Goal: Task Accomplishment & Management: Use online tool/utility

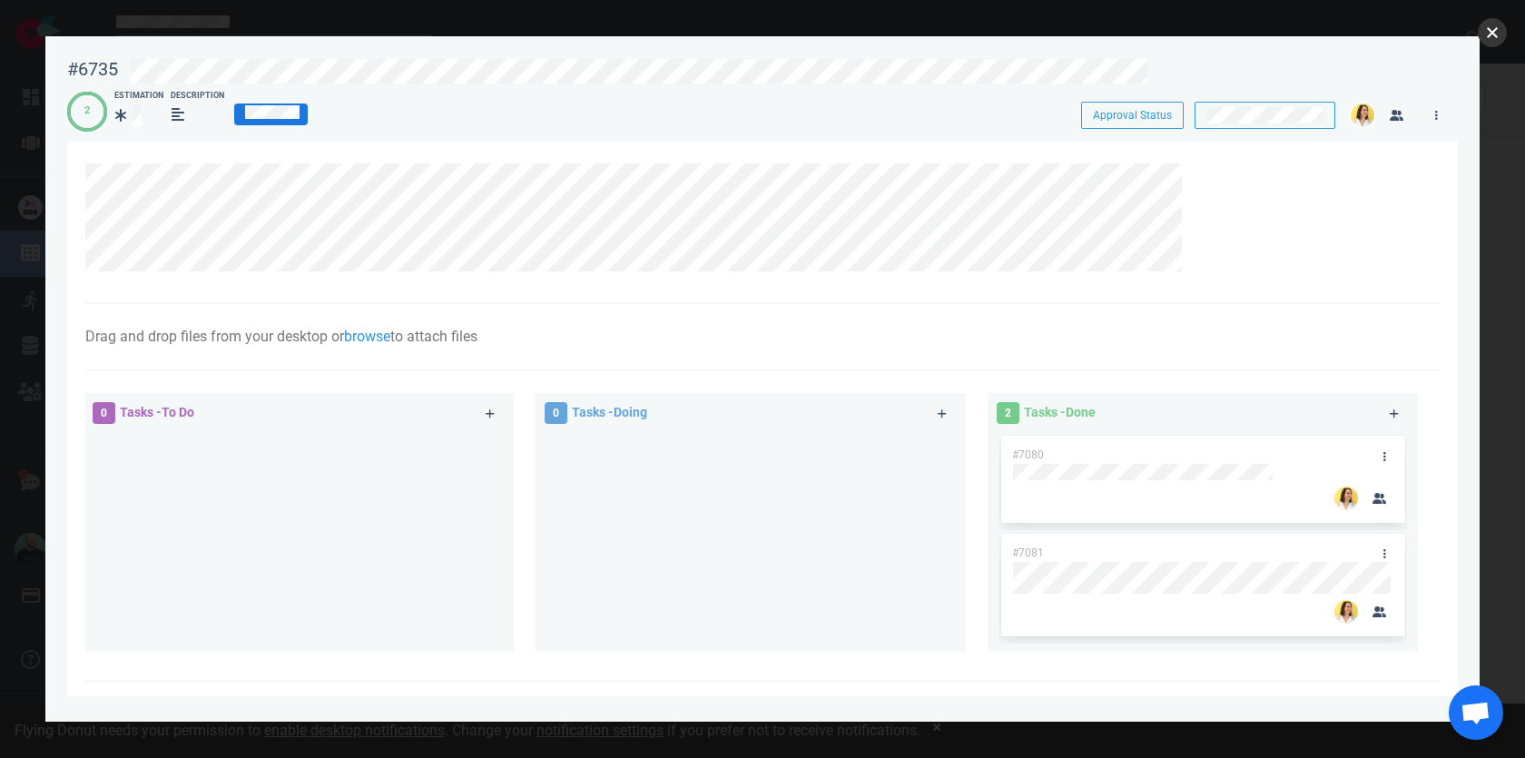
click at [1497, 29] on button "close" at bounding box center [1492, 32] width 29 height 29
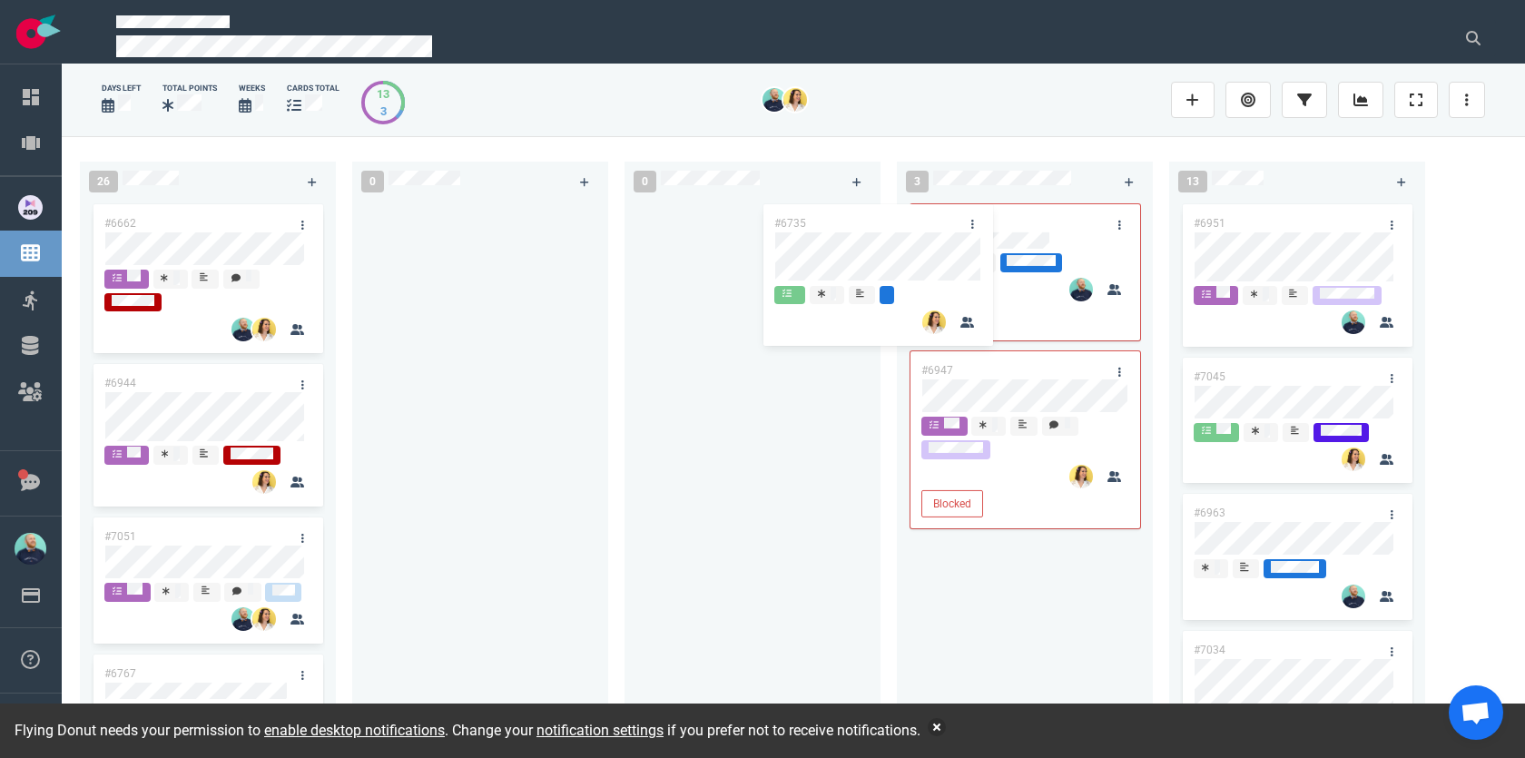
click at [764, 251] on div "26 #6662 #6944 #7051 #6767 #6985 #6955 #6855 #7069 #6901 #7008 0 0 3 #6735 #708…" at bounding box center [794, 446] width 1464 height 621
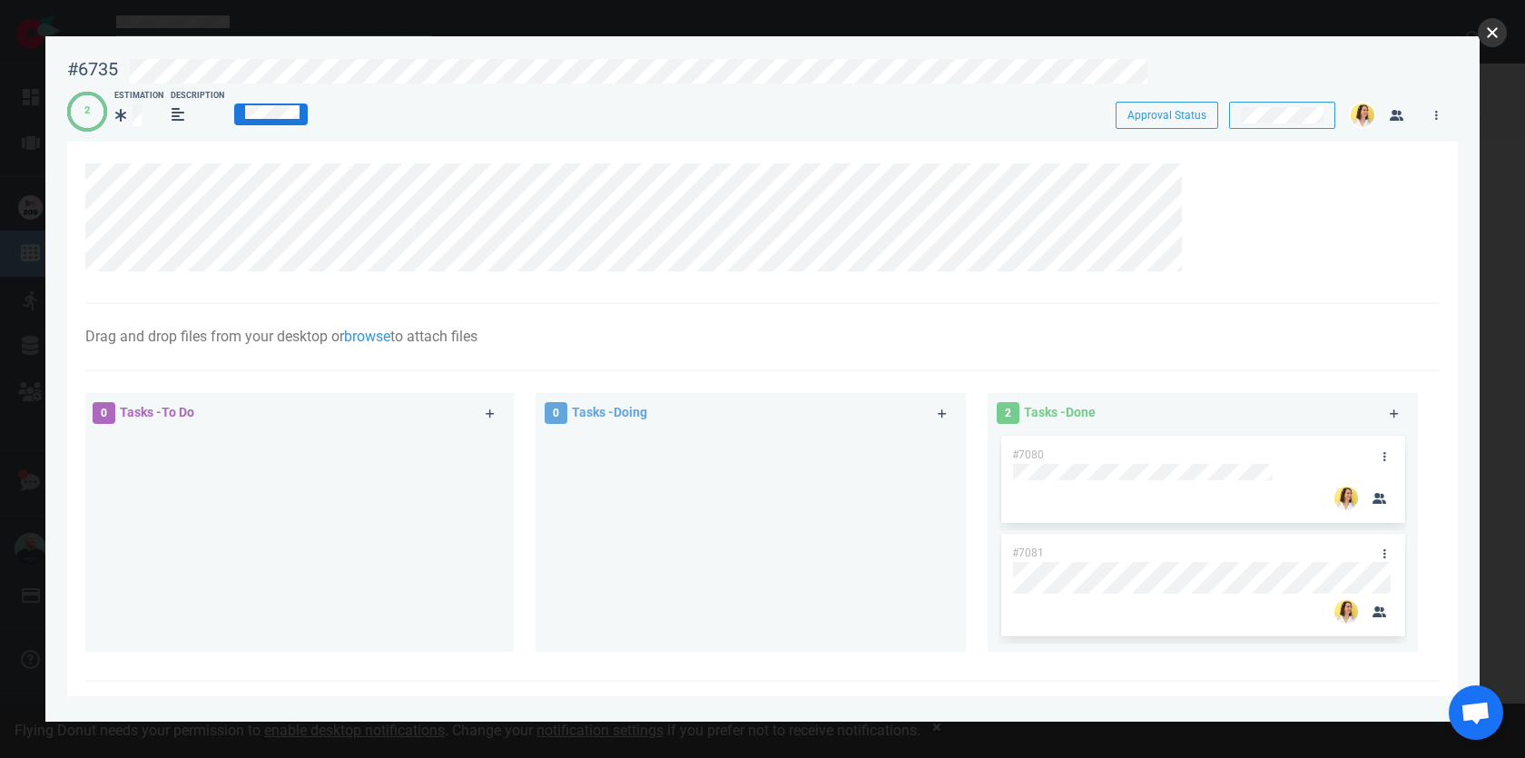
click at [1505, 29] on button "close" at bounding box center [1492, 32] width 29 height 29
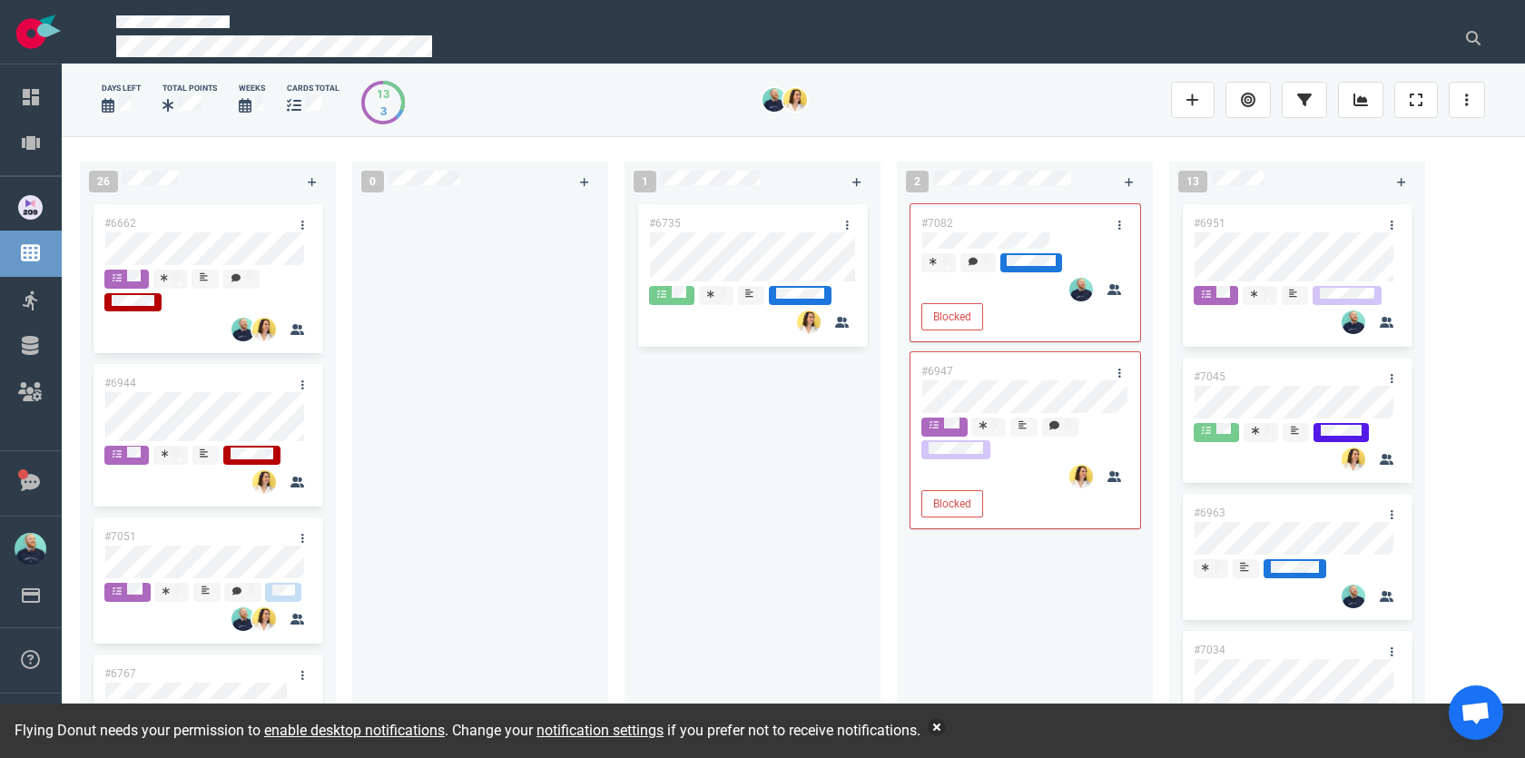
click at [505, 321] on div at bounding box center [480, 460] width 234 height 518
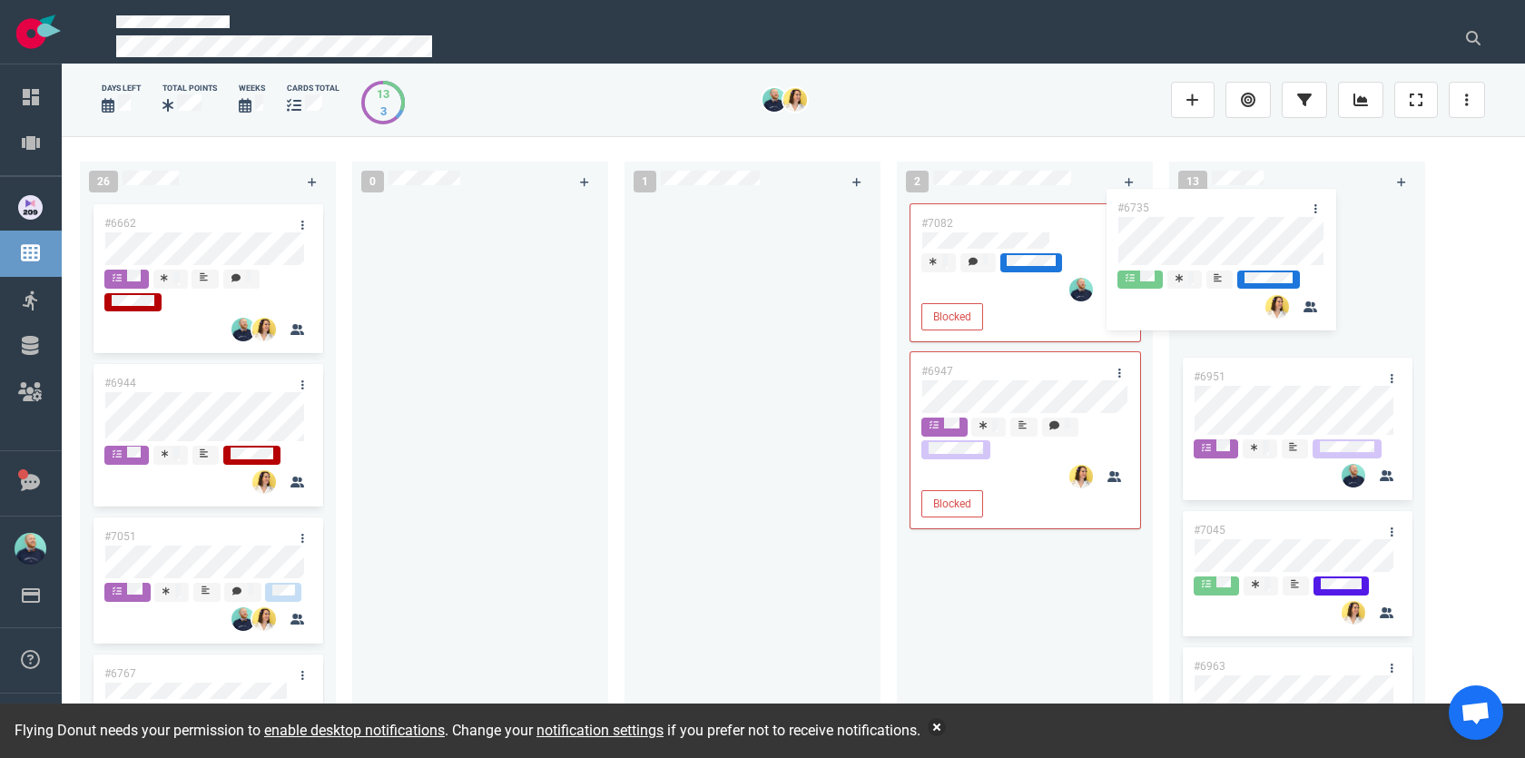
drag, startPoint x: 865, startPoint y: 211, endPoint x: 1300, endPoint y: 209, distance: 434.9
click at [1300, 209] on div "26 #6662 #6944 #7051 #6767 #6985 #6955 #6855 #7069 #6901 #7008 0 1 #6735 #6735 …" at bounding box center [794, 446] width 1464 height 621
click at [652, 350] on div at bounding box center [753, 460] width 234 height 518
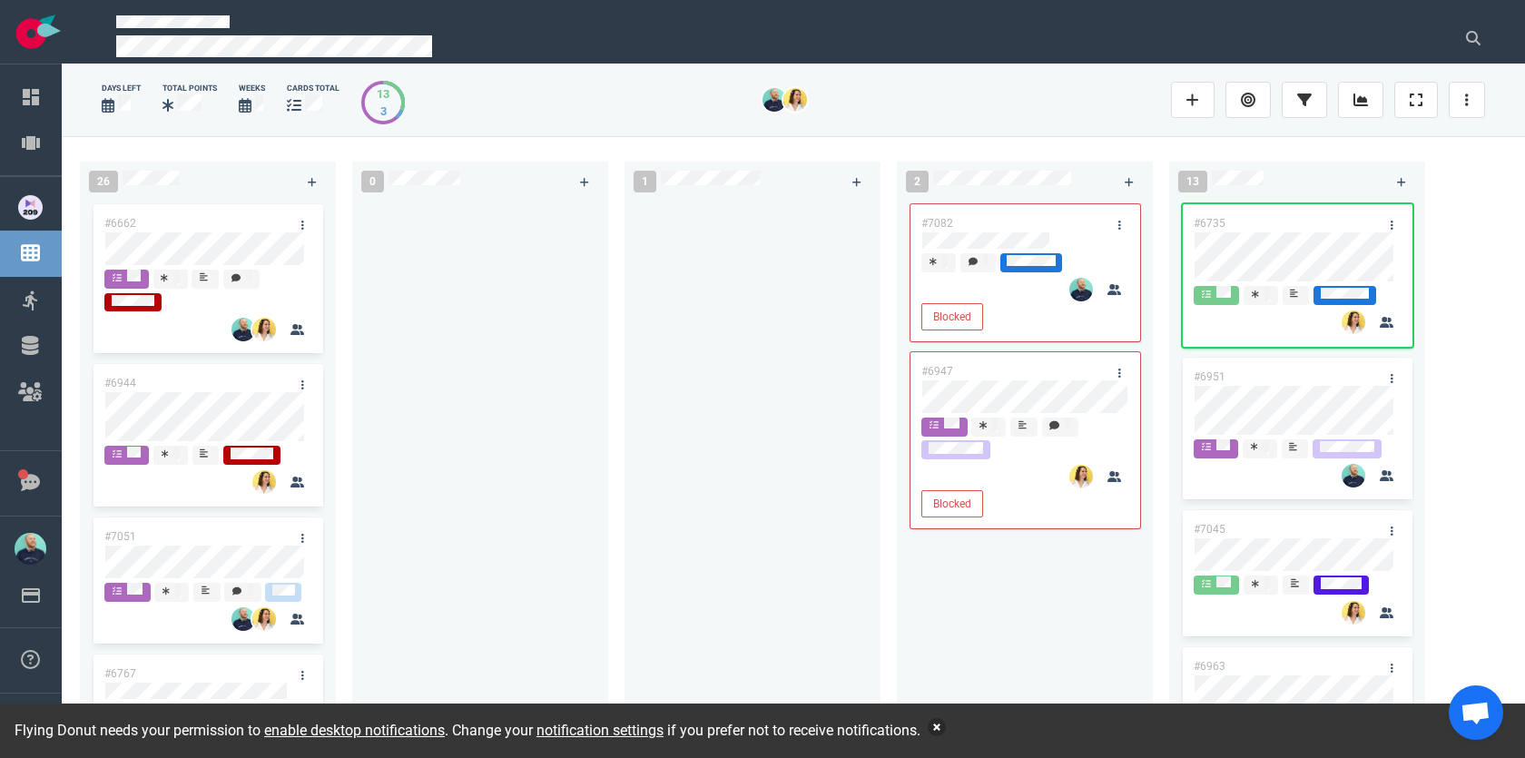
click at [946, 725] on button "button" at bounding box center [937, 727] width 18 height 18
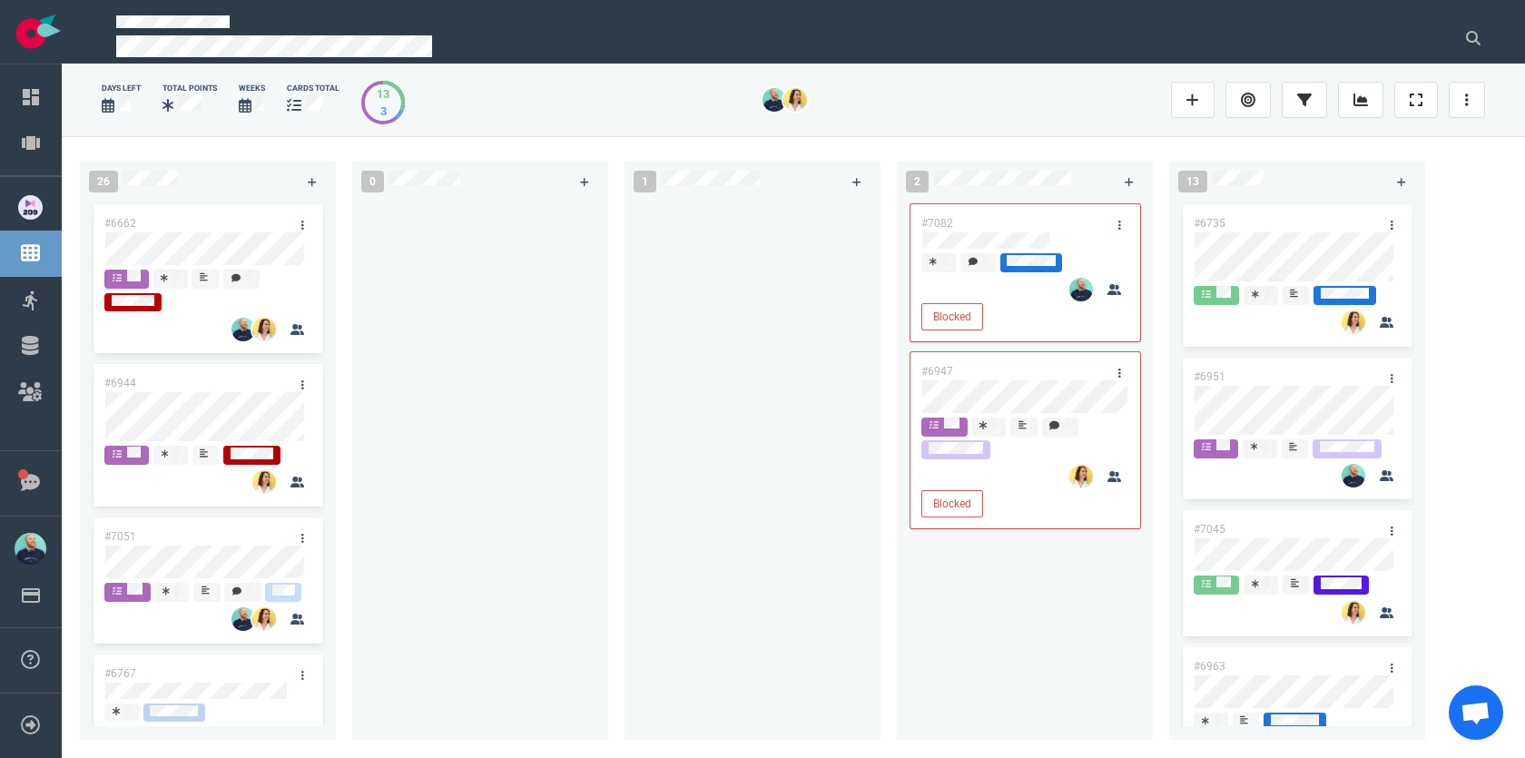
click at [535, 412] on div at bounding box center [480, 460] width 234 height 518
click at [1368, 111] on link at bounding box center [1360, 100] width 45 height 36
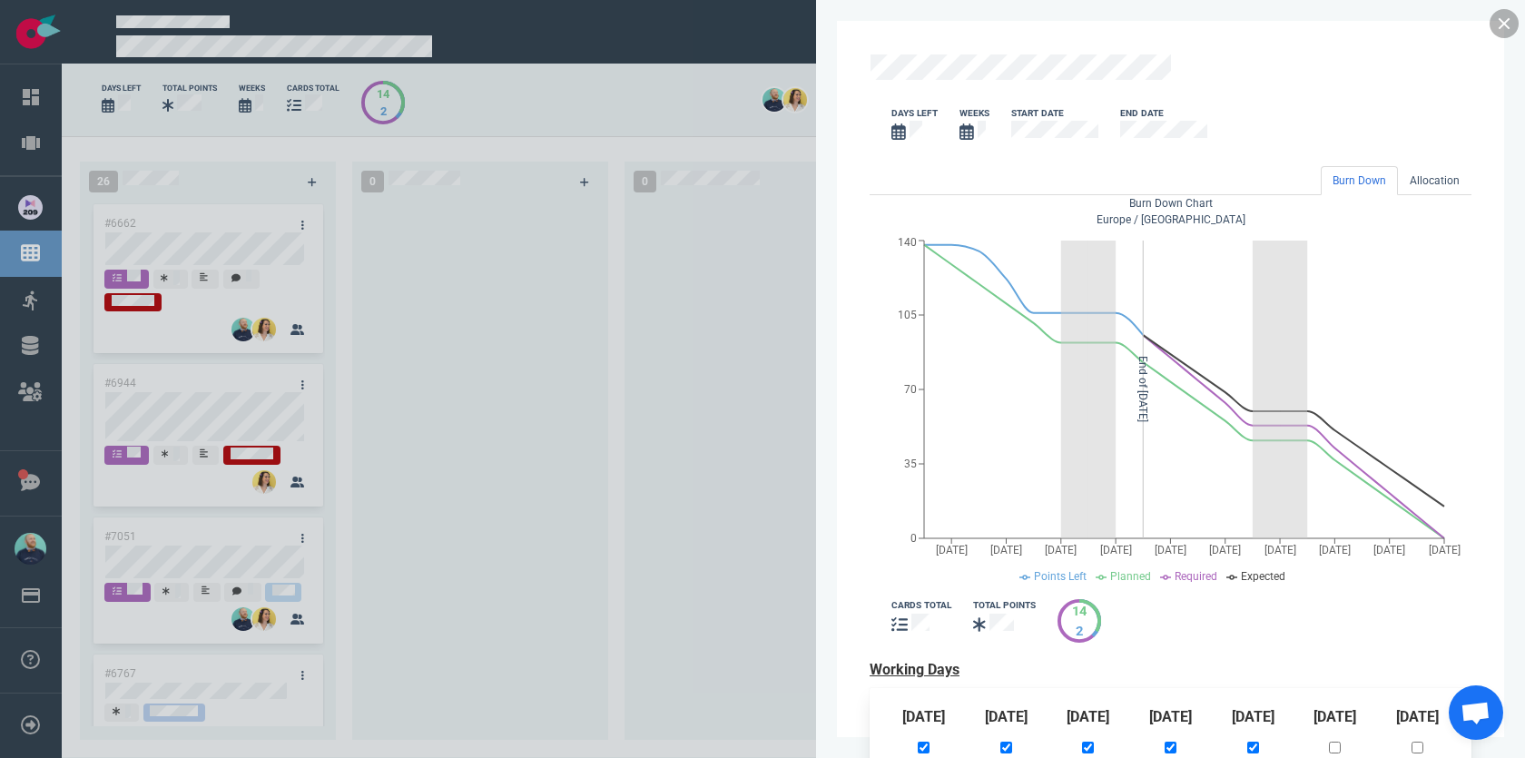
click at [1502, 31] on link at bounding box center [1504, 23] width 29 height 29
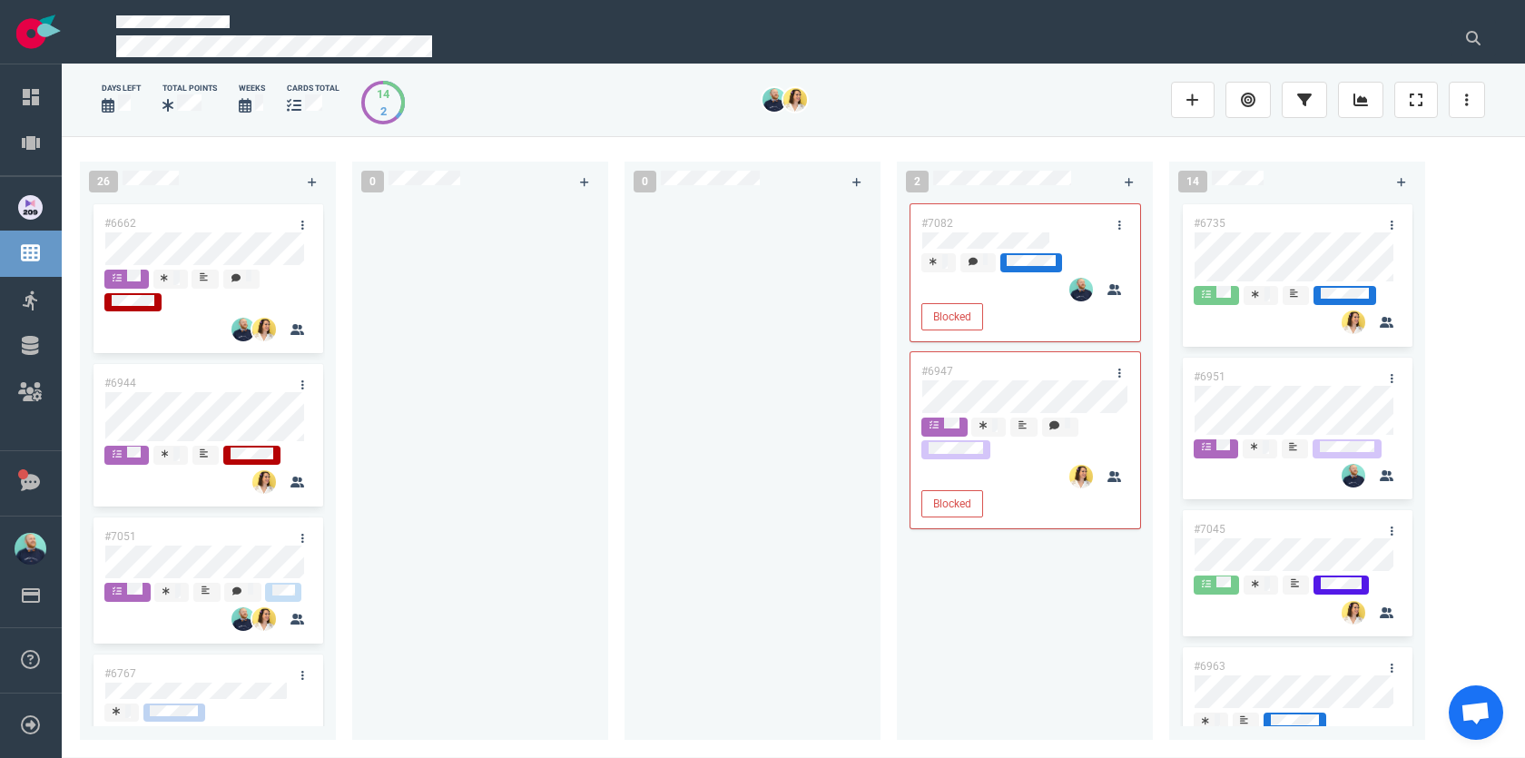
click at [677, 292] on div at bounding box center [753, 460] width 234 height 518
click at [640, 394] on div at bounding box center [753, 460] width 234 height 518
